Goal: Complete application form

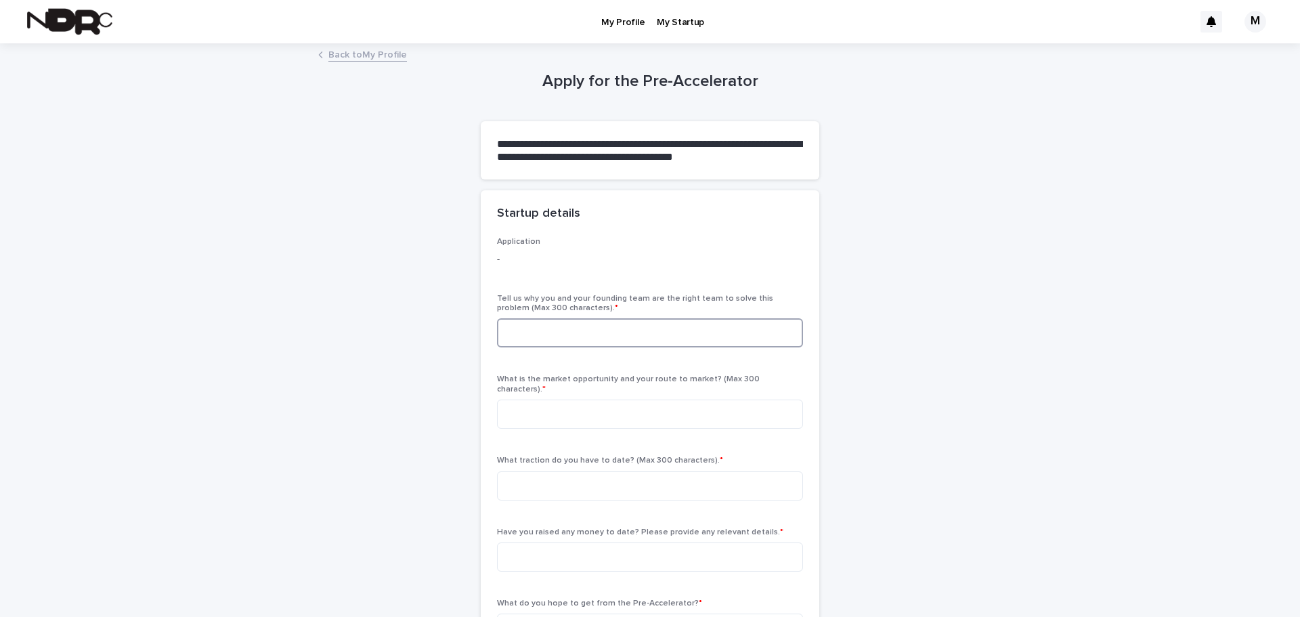
click at [657, 343] on textarea at bounding box center [650, 332] width 306 height 29
click at [563, 399] on textarea at bounding box center [650, 413] width 306 height 29
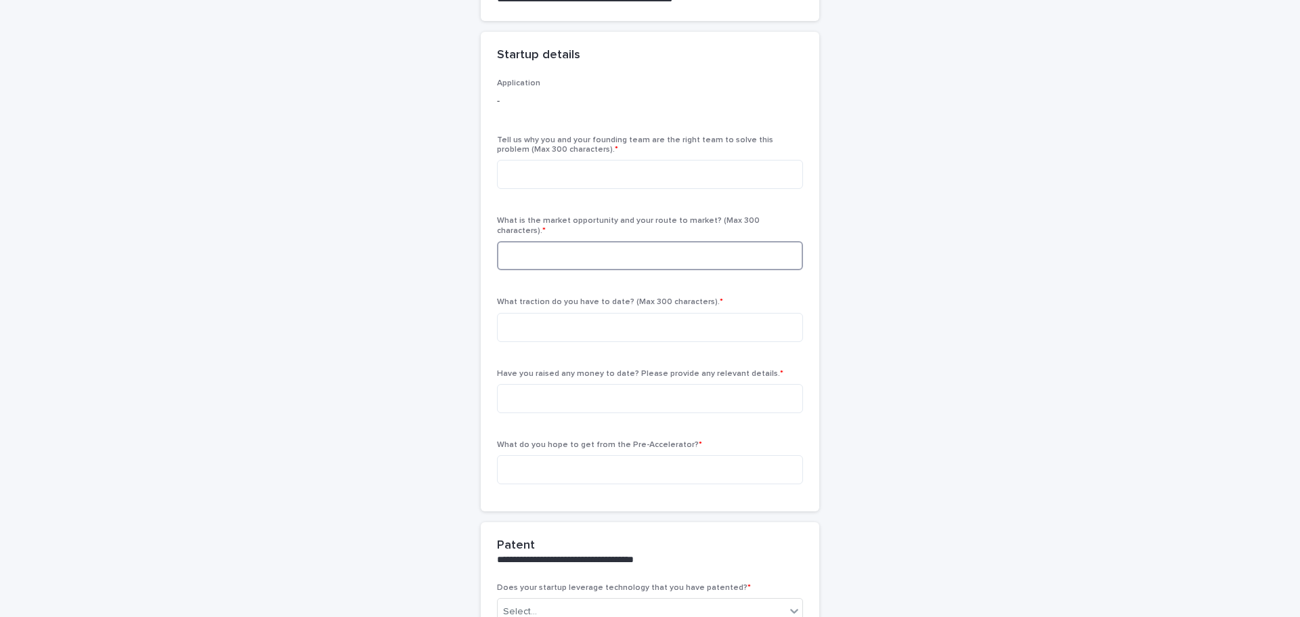
scroll to position [161, 0]
click at [681, 320] on textarea at bounding box center [650, 324] width 306 height 29
click at [544, 397] on textarea at bounding box center [650, 395] width 306 height 29
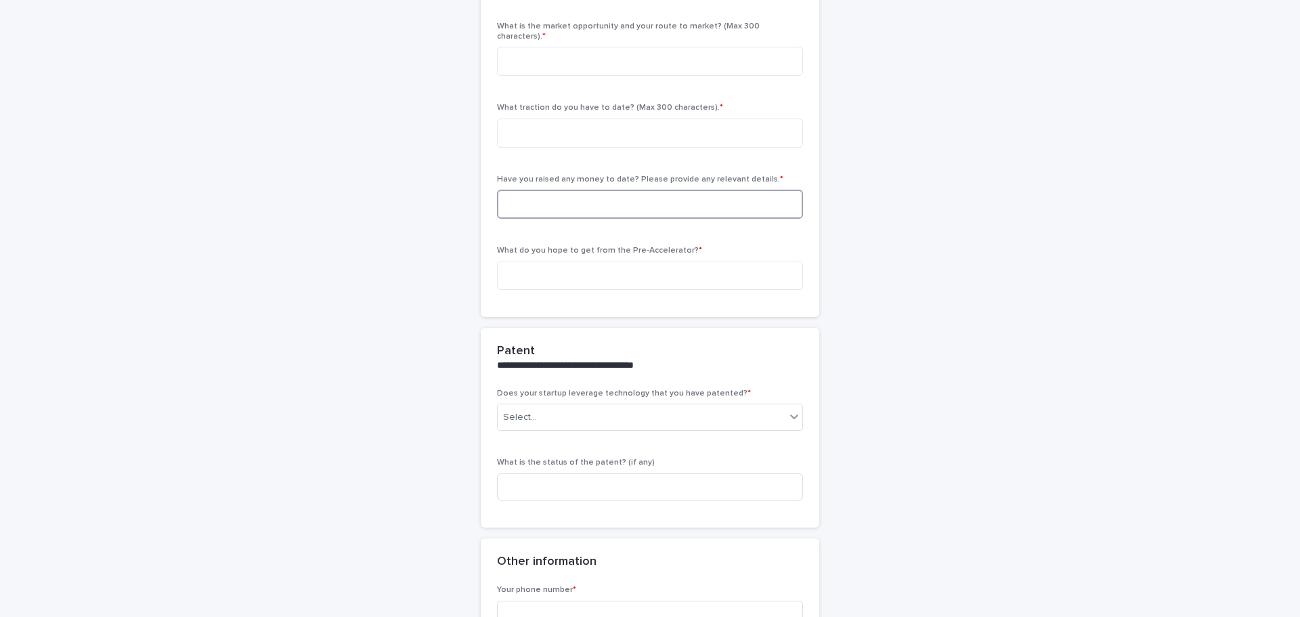
scroll to position [351, 0]
click at [595, 422] on div "Does your startup leverage technology that you have patented? * Select..." at bounding box center [650, 416] width 306 height 53
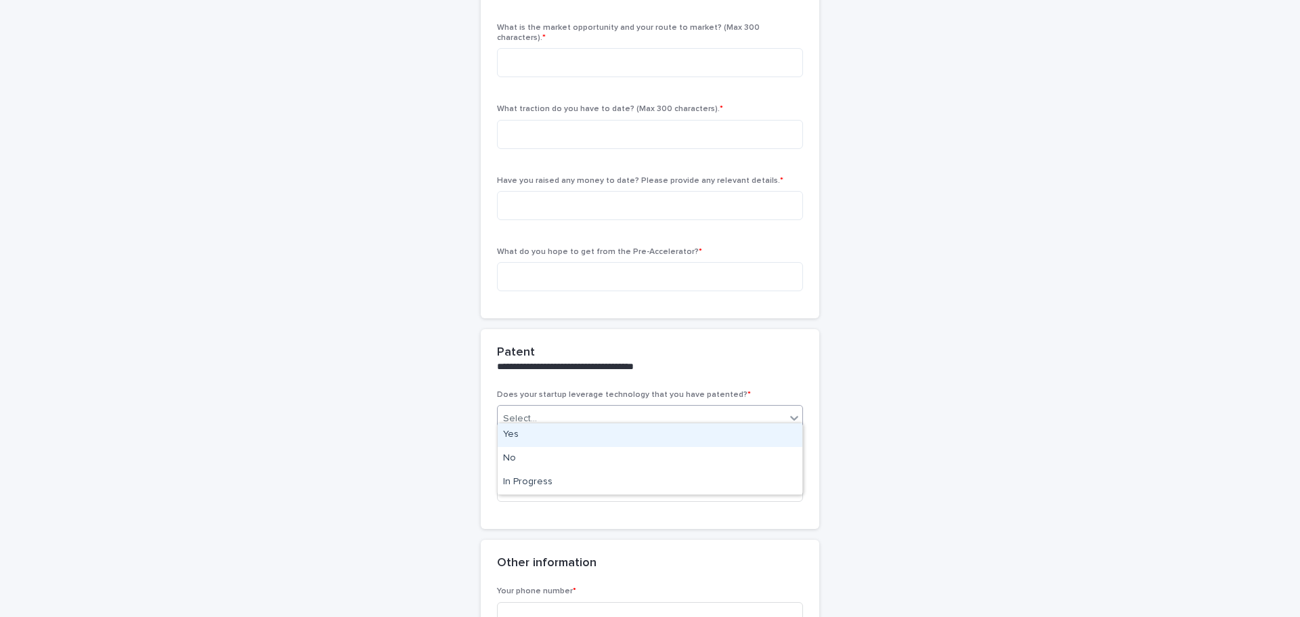
click at [616, 414] on div "Select..." at bounding box center [642, 419] width 288 height 22
click at [535, 456] on div "No" at bounding box center [650, 459] width 305 height 24
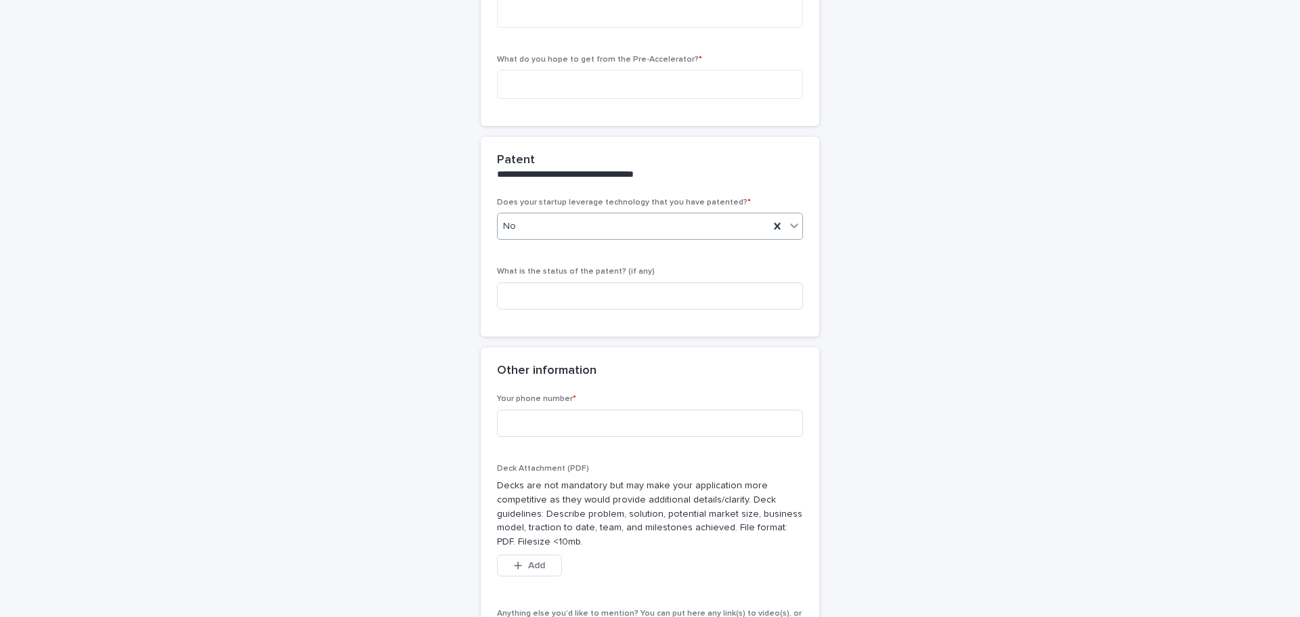
scroll to position [547, 0]
click at [524, 415] on input at bounding box center [650, 419] width 306 height 27
type input "**********"
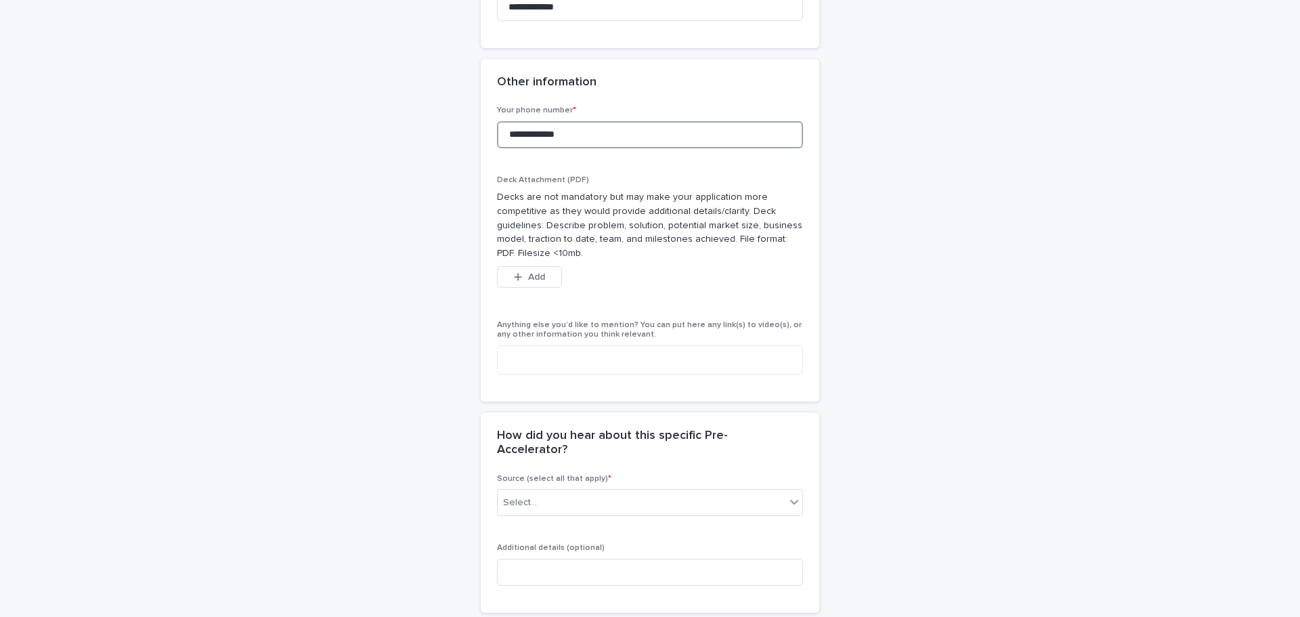
scroll to position [936, 0]
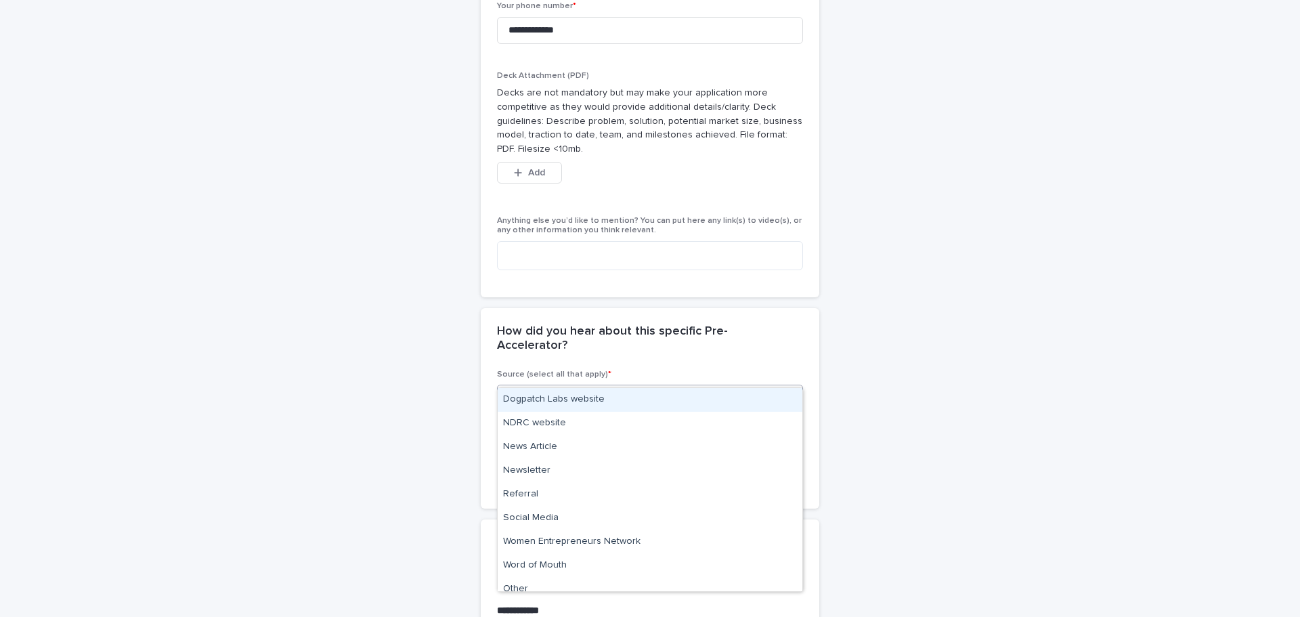
click at [657, 387] on div "Select..." at bounding box center [642, 398] width 288 height 22
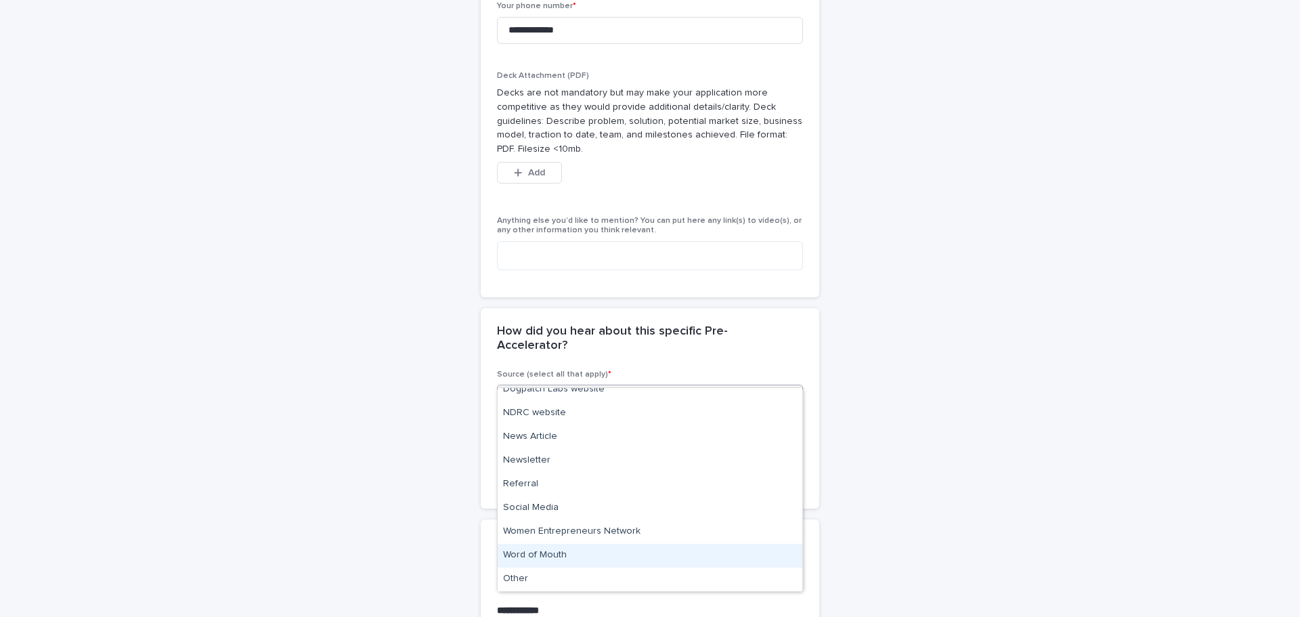
scroll to position [0, 0]
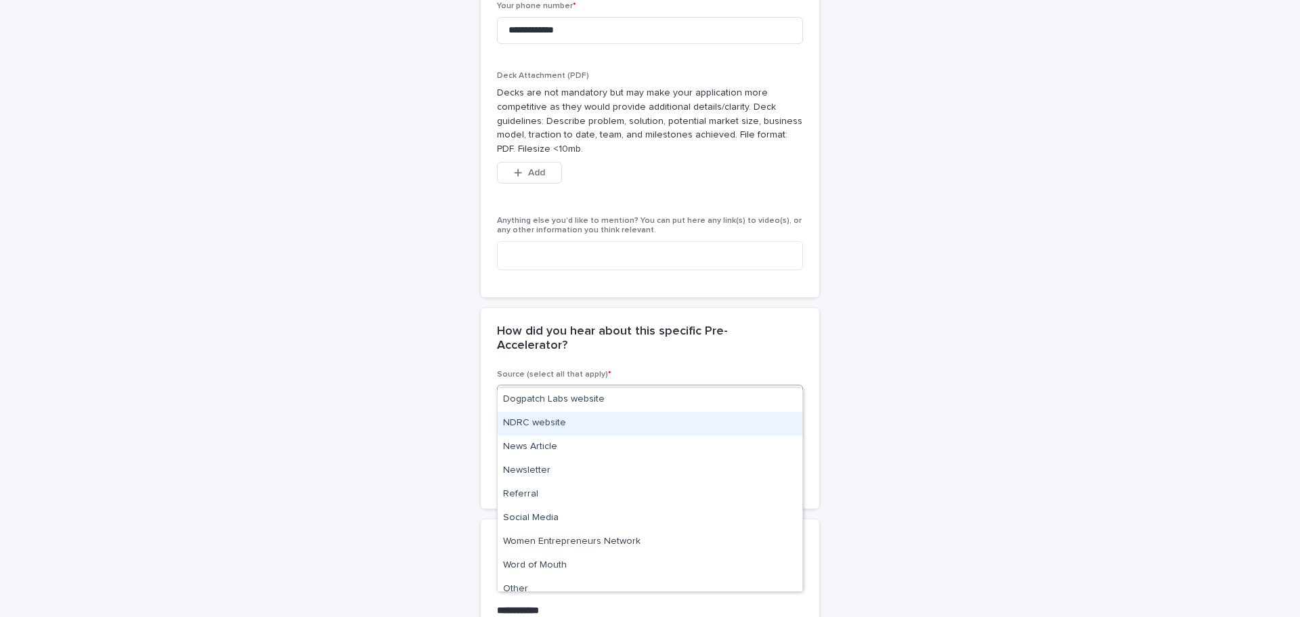
click at [570, 420] on div "NDRC website" at bounding box center [650, 424] width 305 height 24
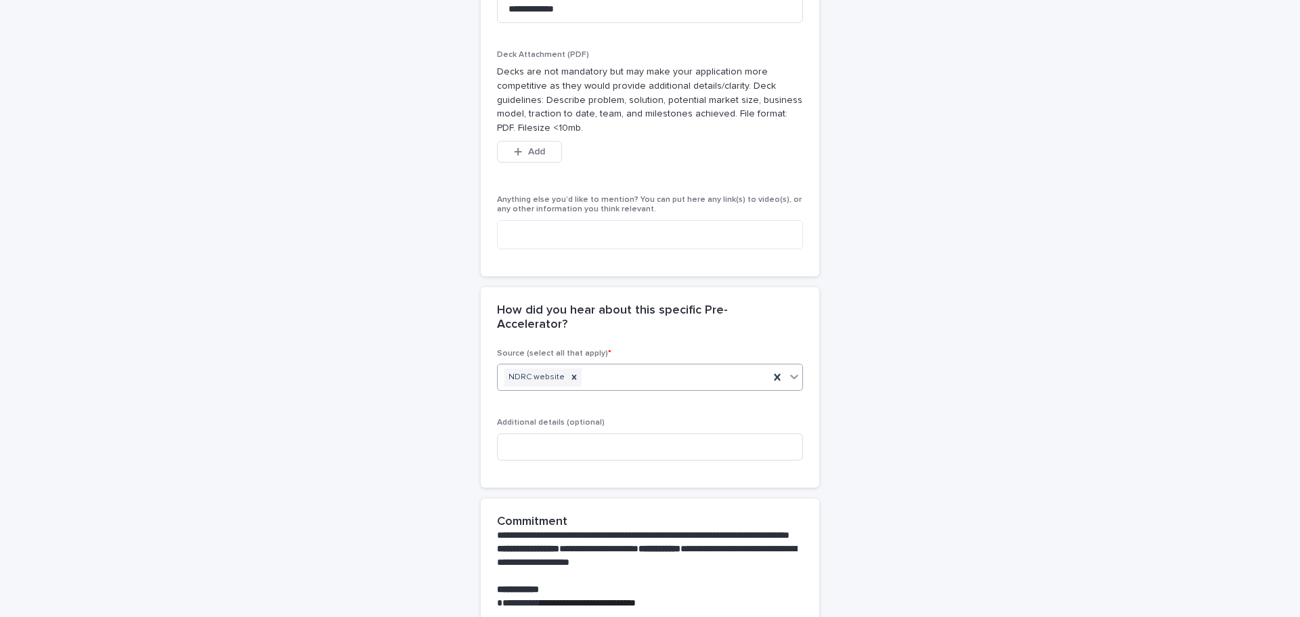
scroll to position [1256, 0]
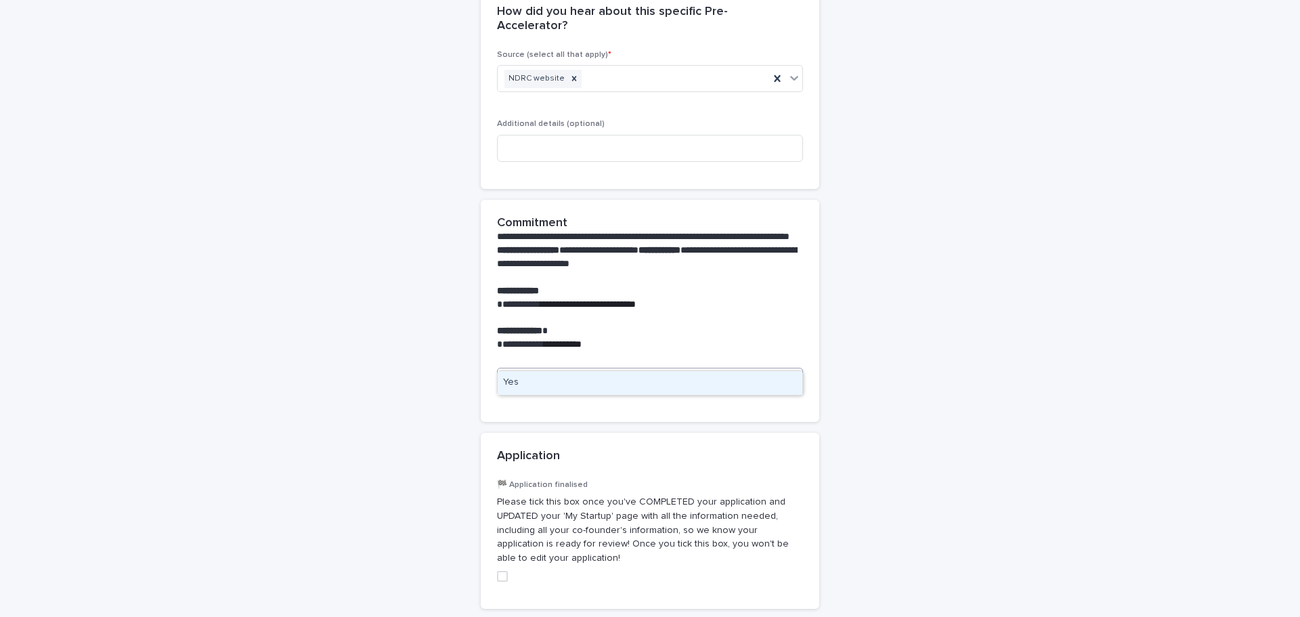
click at [584, 370] on div "Select..." at bounding box center [642, 381] width 288 height 22
click at [522, 382] on div "Yes" at bounding box center [650, 383] width 305 height 24
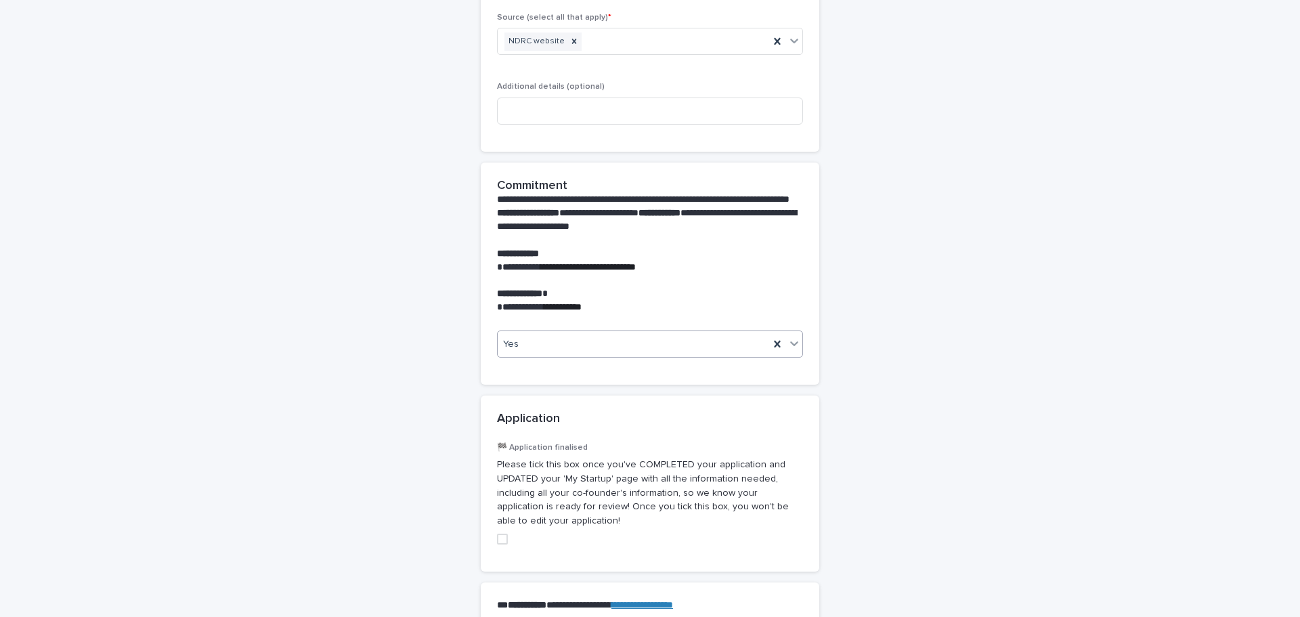
scroll to position [1305, 0]
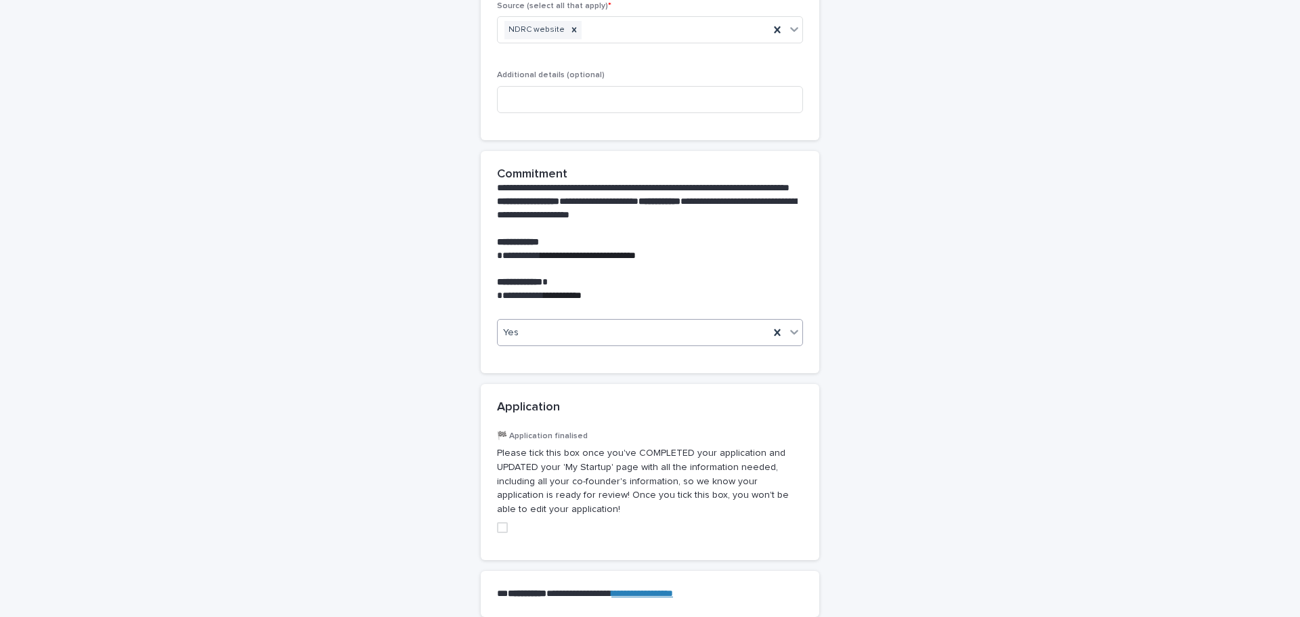
click at [502, 522] on span at bounding box center [502, 527] width 11 height 11
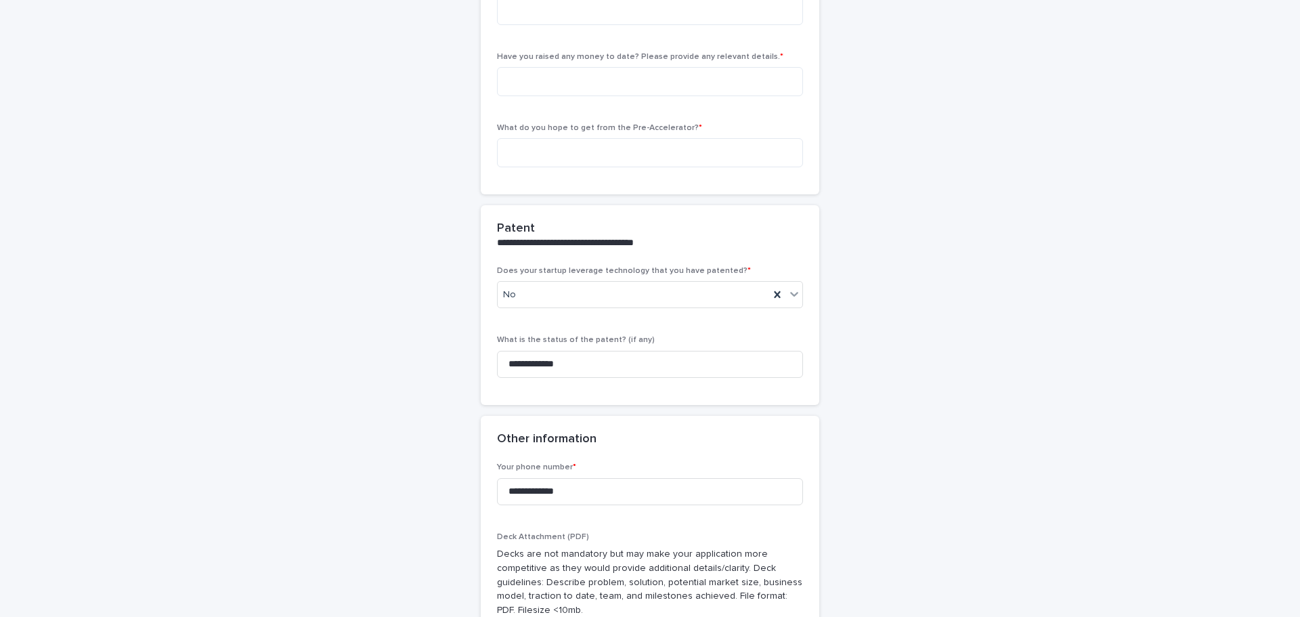
scroll to position [1419, 0]
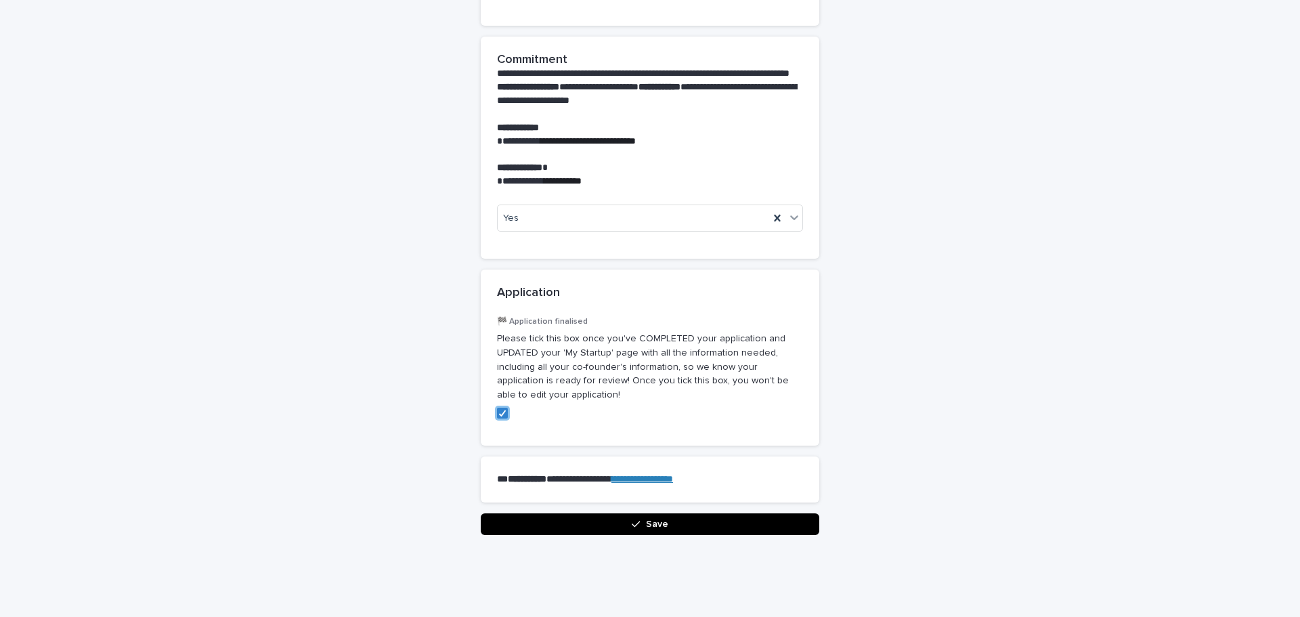
click at [652, 513] on button "Save" at bounding box center [650, 524] width 339 height 22
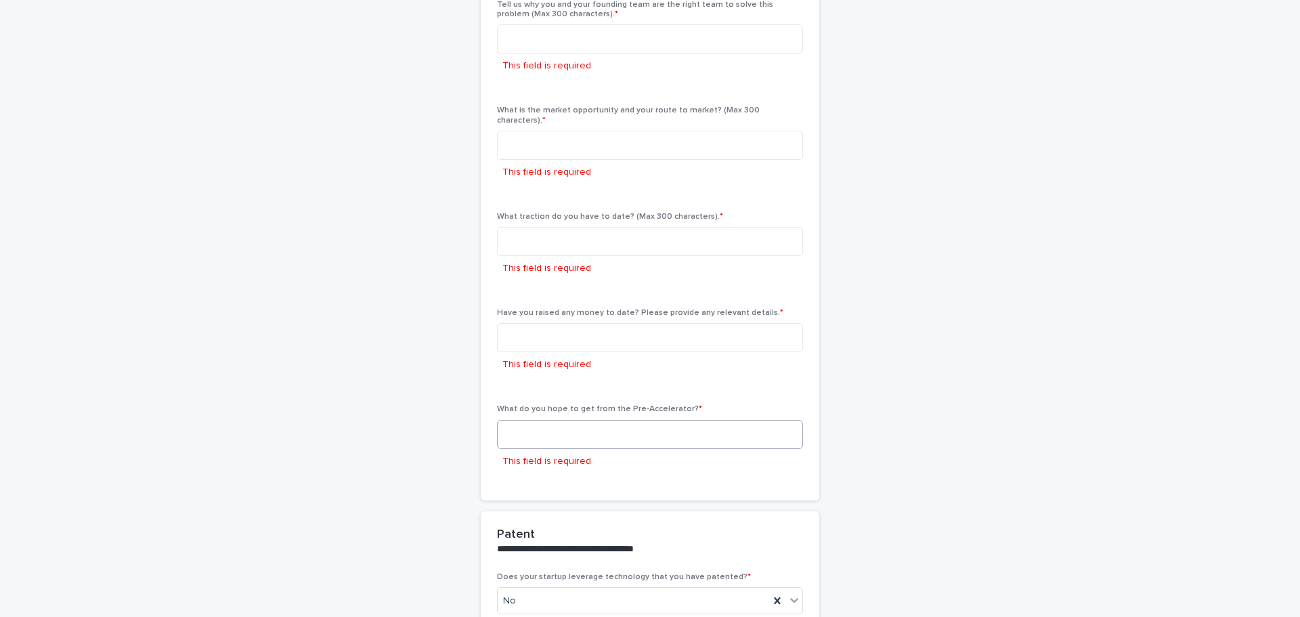
scroll to position [0, 0]
